Goal: Transaction & Acquisition: Purchase product/service

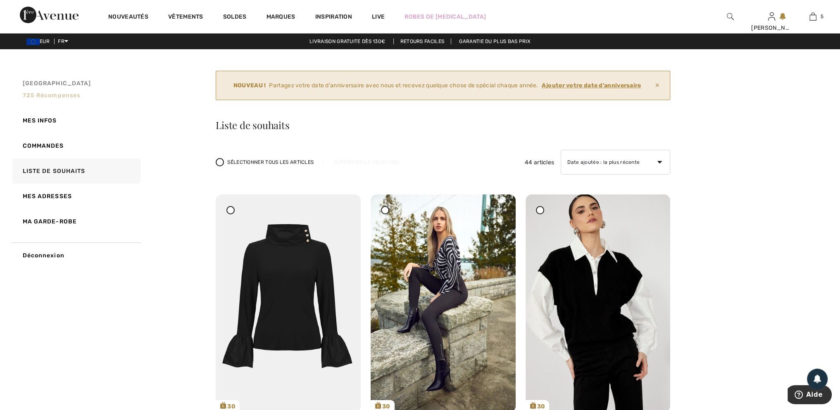
click at [58, 84] on span "Mon Avenue" at bounding box center [57, 83] width 69 height 9
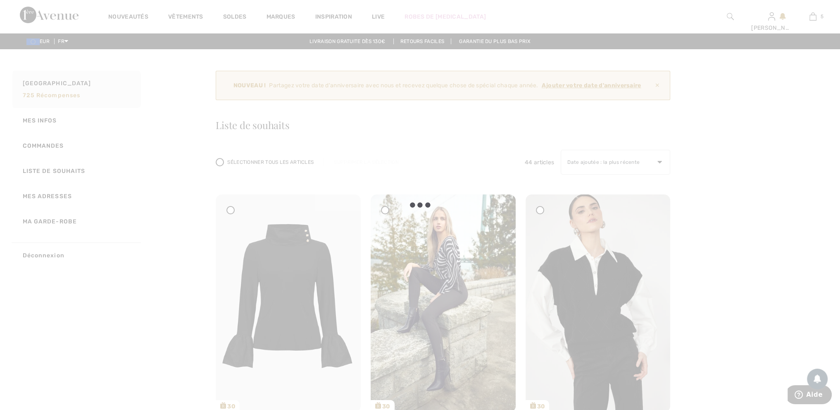
click at [138, 13] on div at bounding box center [420, 205] width 840 height 410
click at [137, 17] on div at bounding box center [420, 205] width 840 height 410
click at [94, 143] on div at bounding box center [420, 205] width 840 height 410
click at [125, 16] on div at bounding box center [420, 205] width 840 height 410
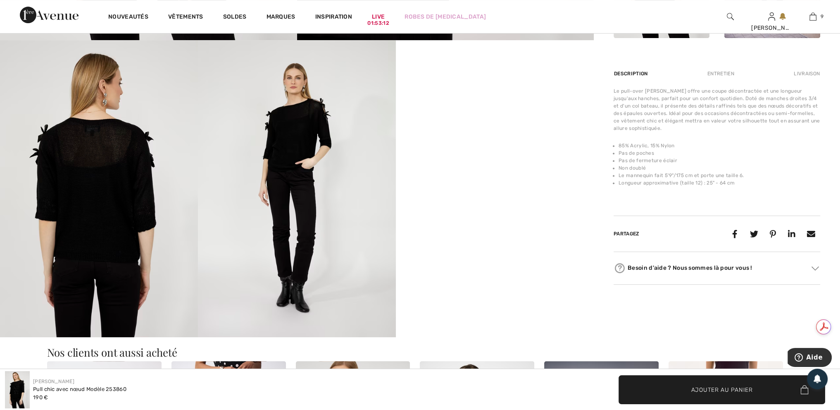
click at [303, 145] on img at bounding box center [297, 188] width 198 height 297
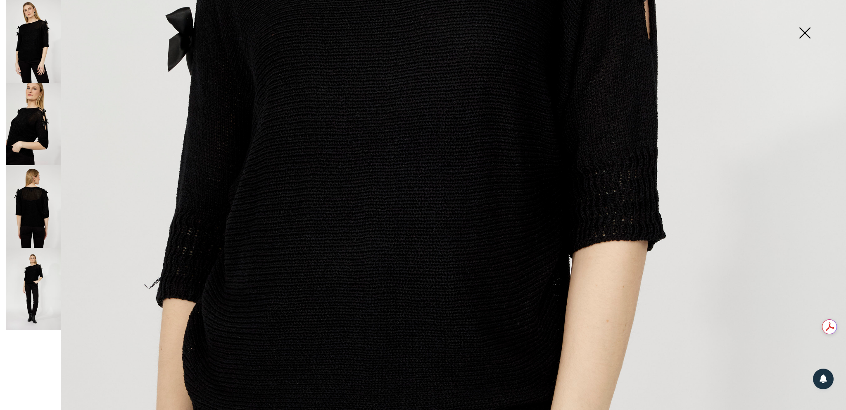
scroll to position [372, 0]
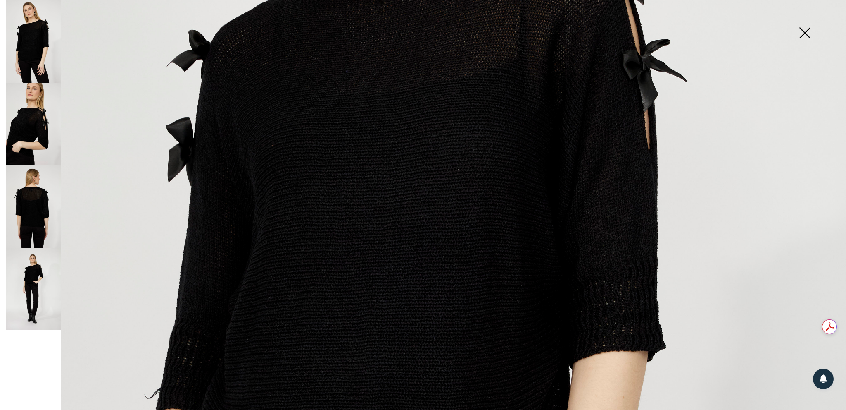
click at [45, 215] on img at bounding box center [33, 206] width 55 height 83
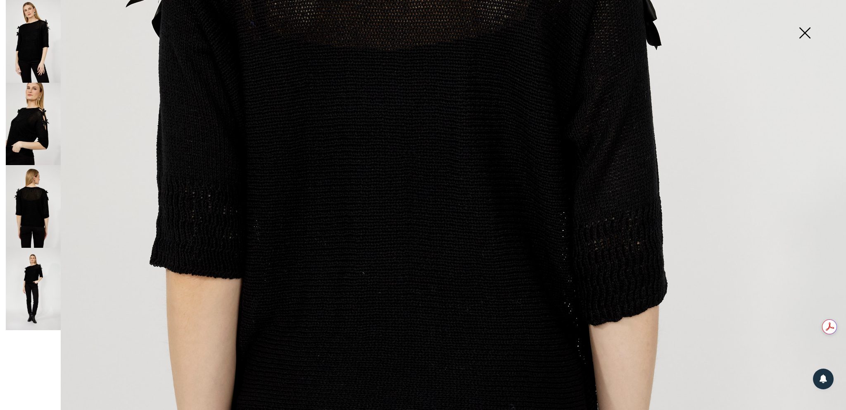
scroll to position [248, 0]
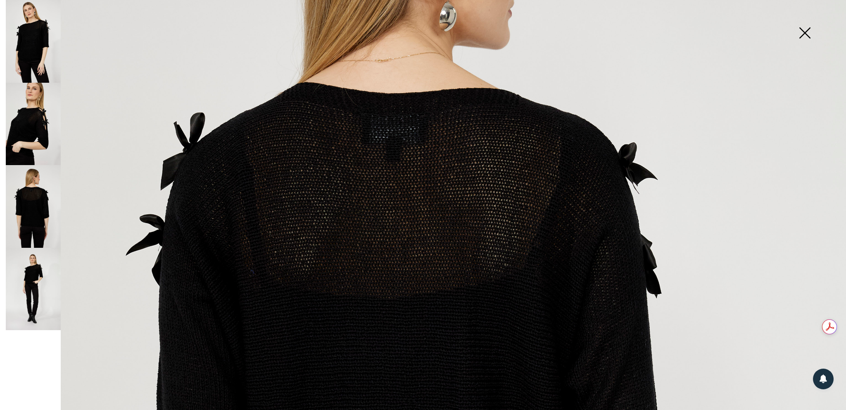
click at [38, 122] on img at bounding box center [33, 124] width 55 height 83
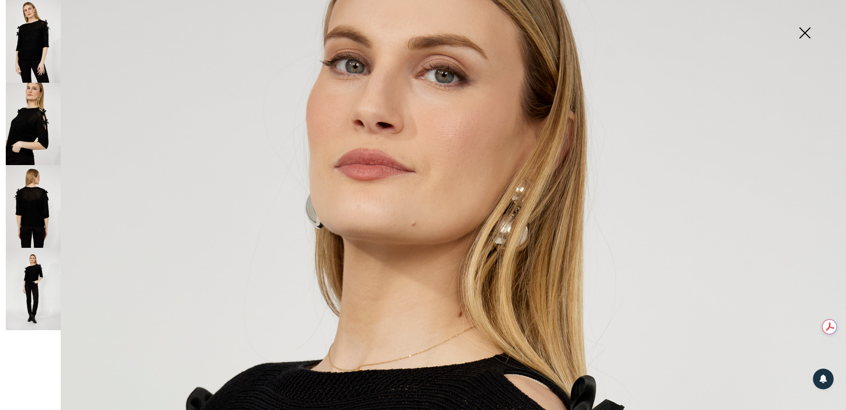
scroll to position [0, 0]
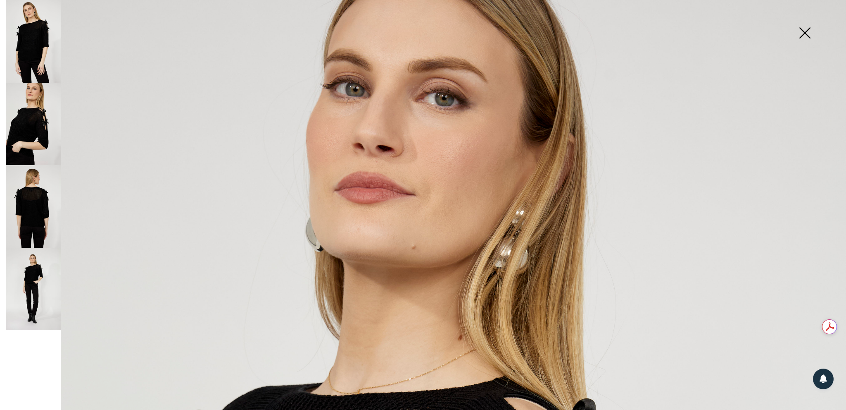
click at [5, 126] on div at bounding box center [32, 205] width 58 height 410
click at [33, 61] on img at bounding box center [33, 41] width 55 height 83
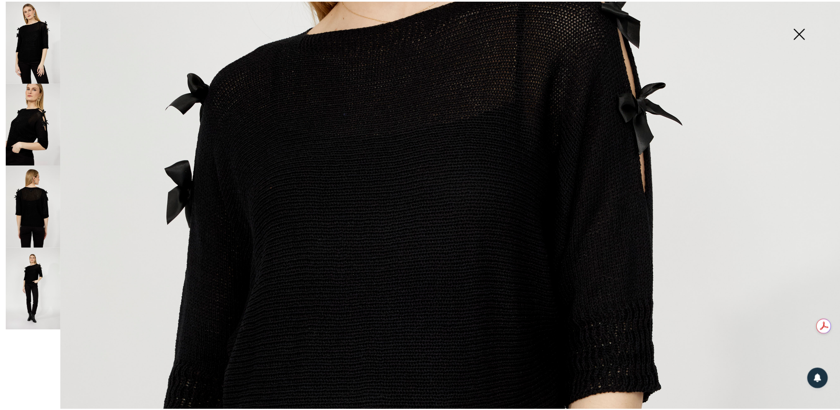
scroll to position [165, 0]
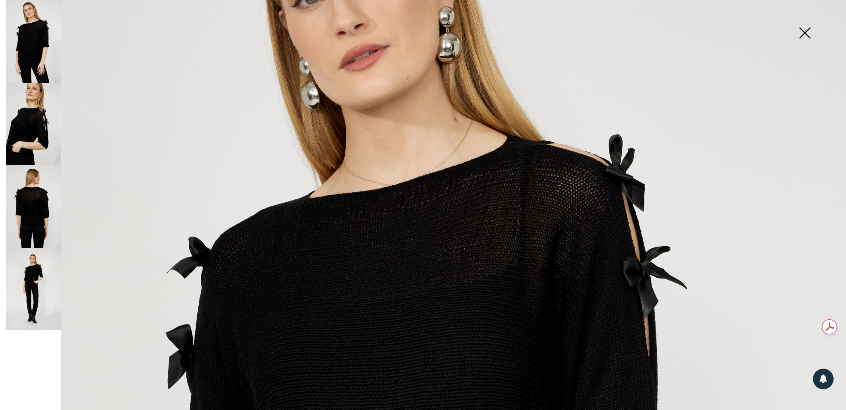
click at [808, 28] on img at bounding box center [804, 33] width 41 height 43
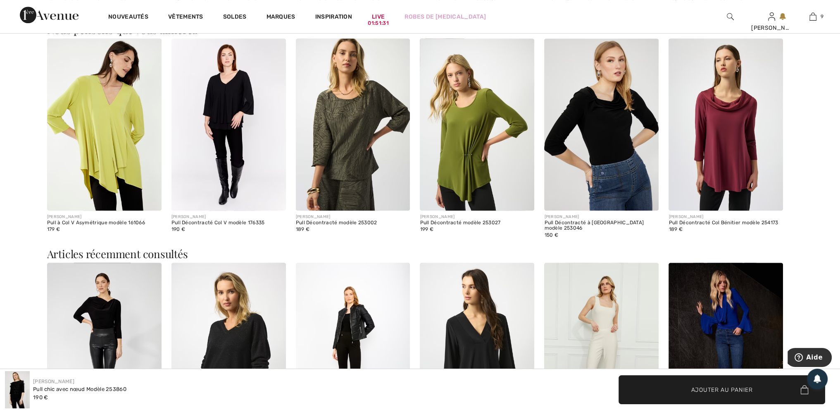
scroll to position [1116, 0]
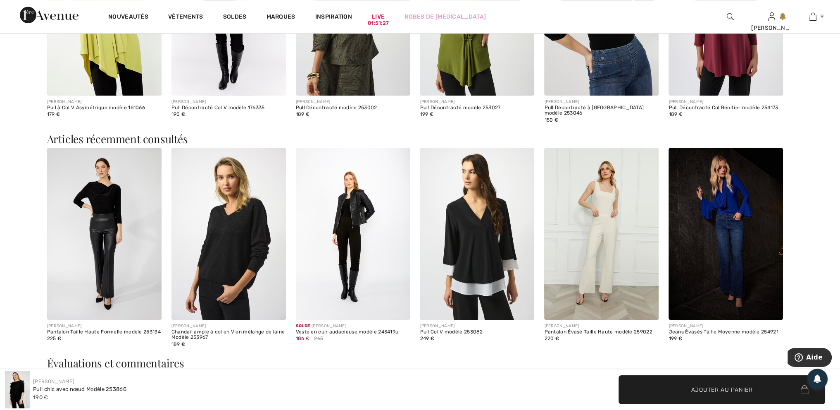
click at [371, 213] on img at bounding box center [353, 233] width 114 height 171
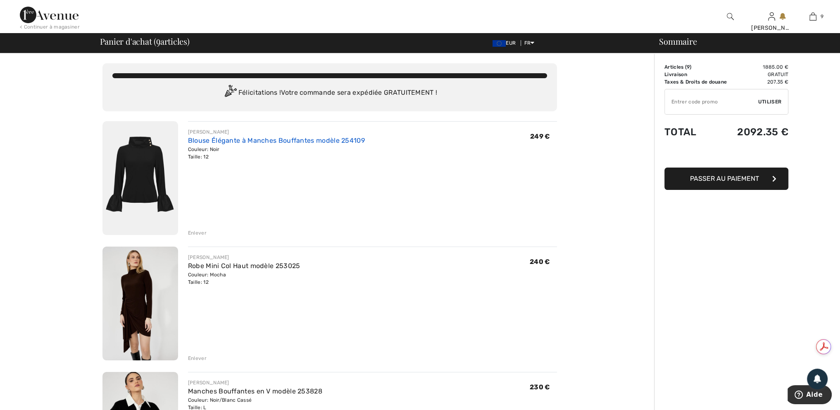
click at [253, 142] on link "Blouse Élégante à Manches Bouffantes modèle 254109" at bounding box center [276, 140] width 177 height 8
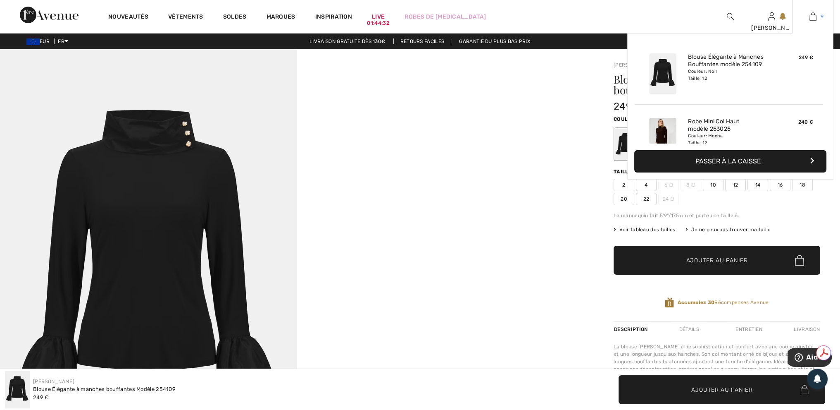
click at [814, 20] on img at bounding box center [813, 17] width 7 height 10
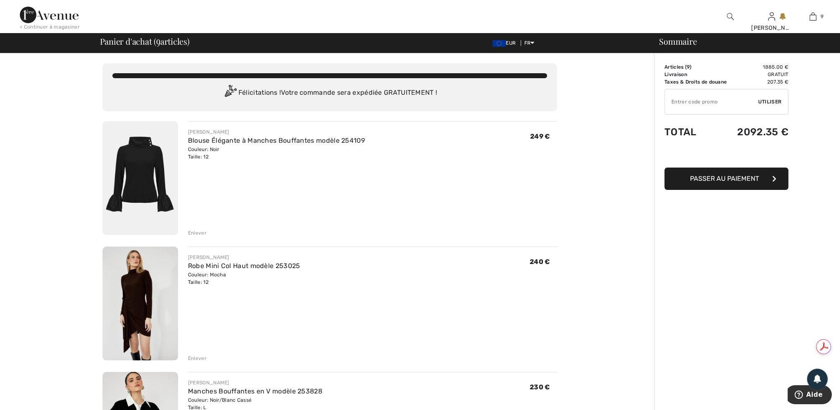
click at [198, 234] on div "Enlever" at bounding box center [197, 232] width 19 height 7
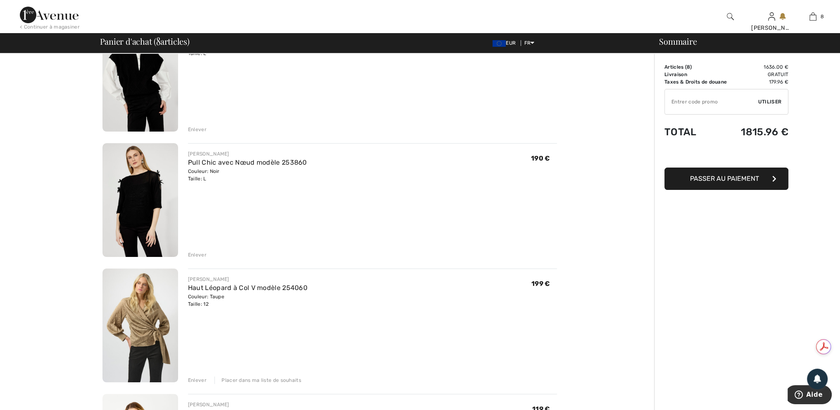
scroll to position [63, 0]
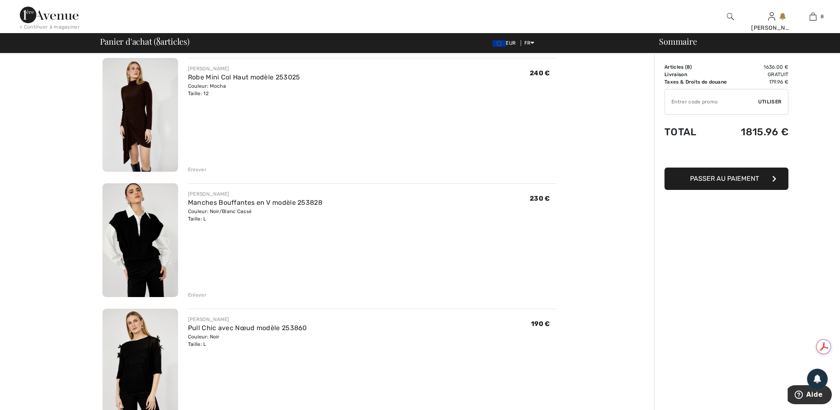
click at [197, 168] on div "Enlever" at bounding box center [197, 169] width 19 height 7
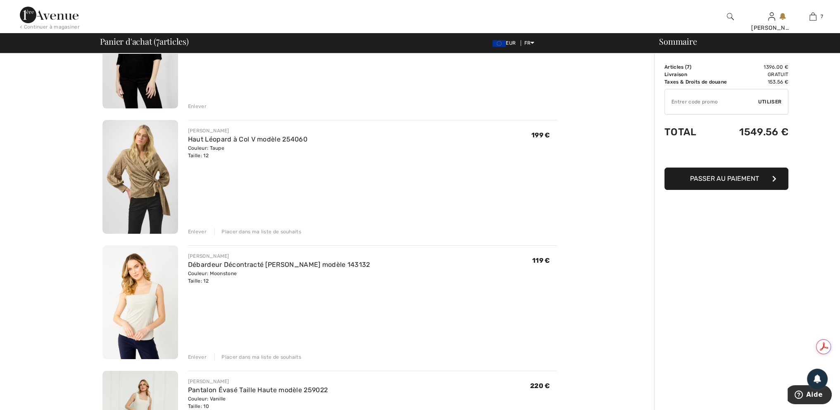
scroll to position [270, 0]
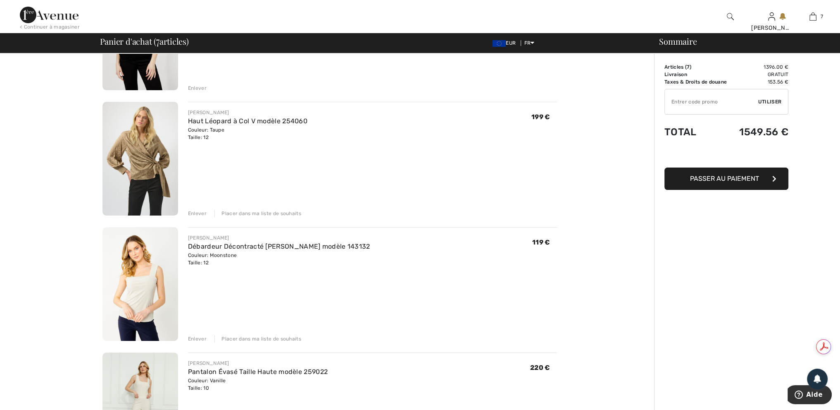
drag, startPoint x: 250, startPoint y: 337, endPoint x: 256, endPoint y: 333, distance: 6.7
click at [251, 336] on div "Placer dans ma liste de souhaits" at bounding box center [257, 338] width 87 height 7
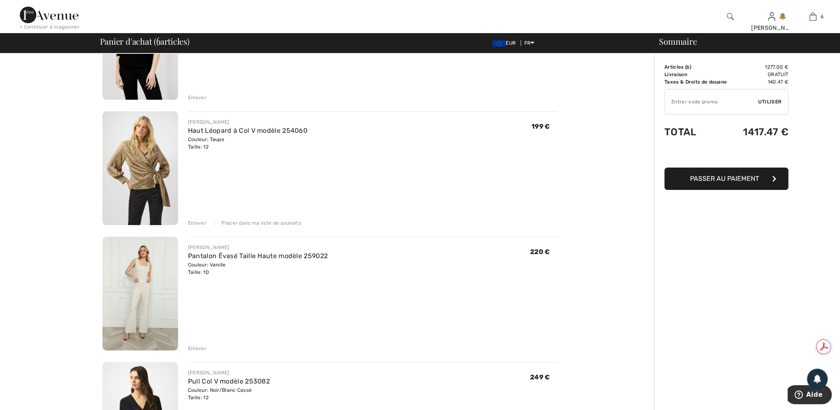
scroll to position [187, 0]
